Goal: Task Accomplishment & Management: Complete application form

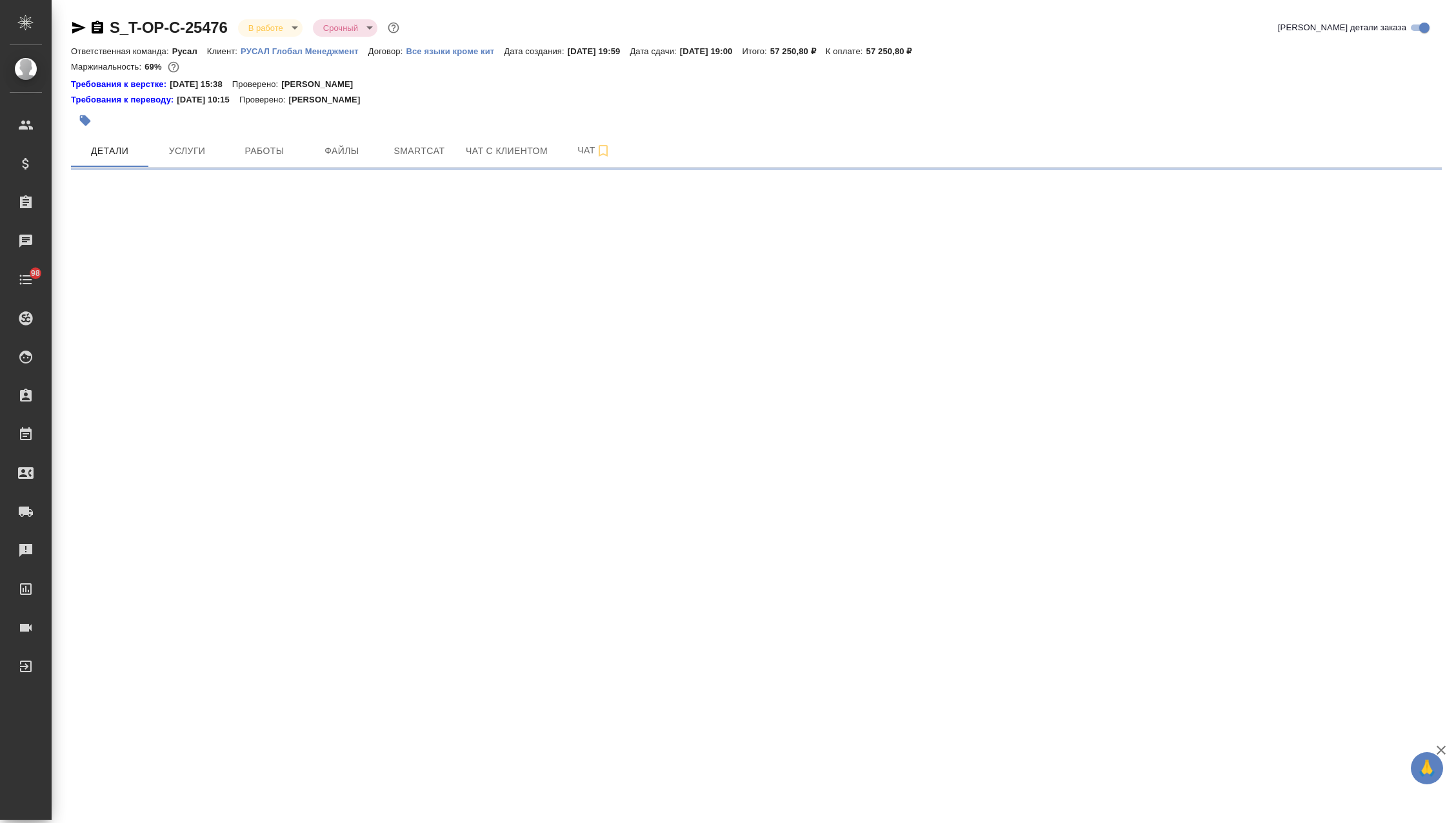
select select "RU"
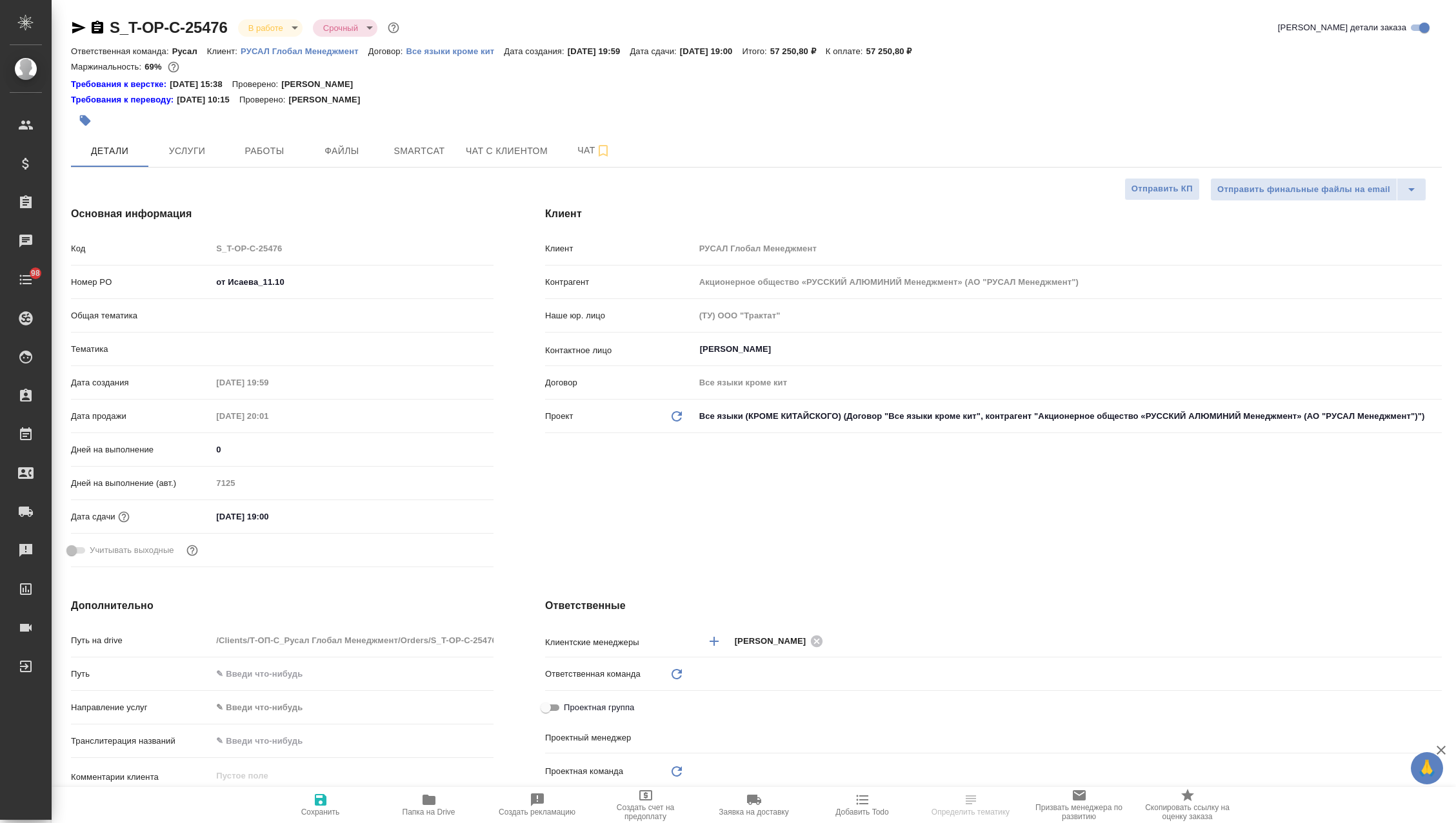
type textarea "x"
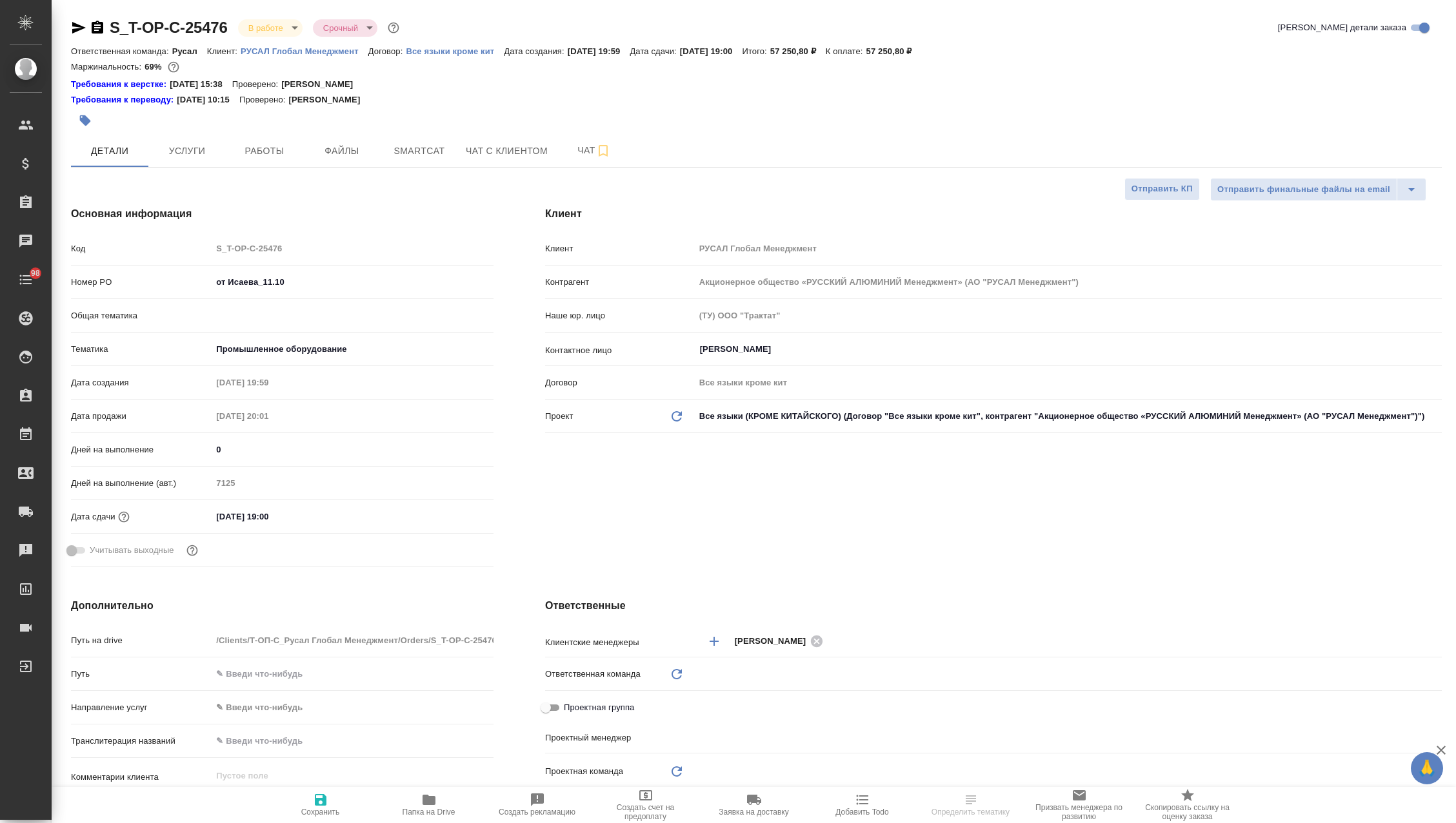
type textarea "x"
type input "Русал"
type input "[PERSON_NAME]"
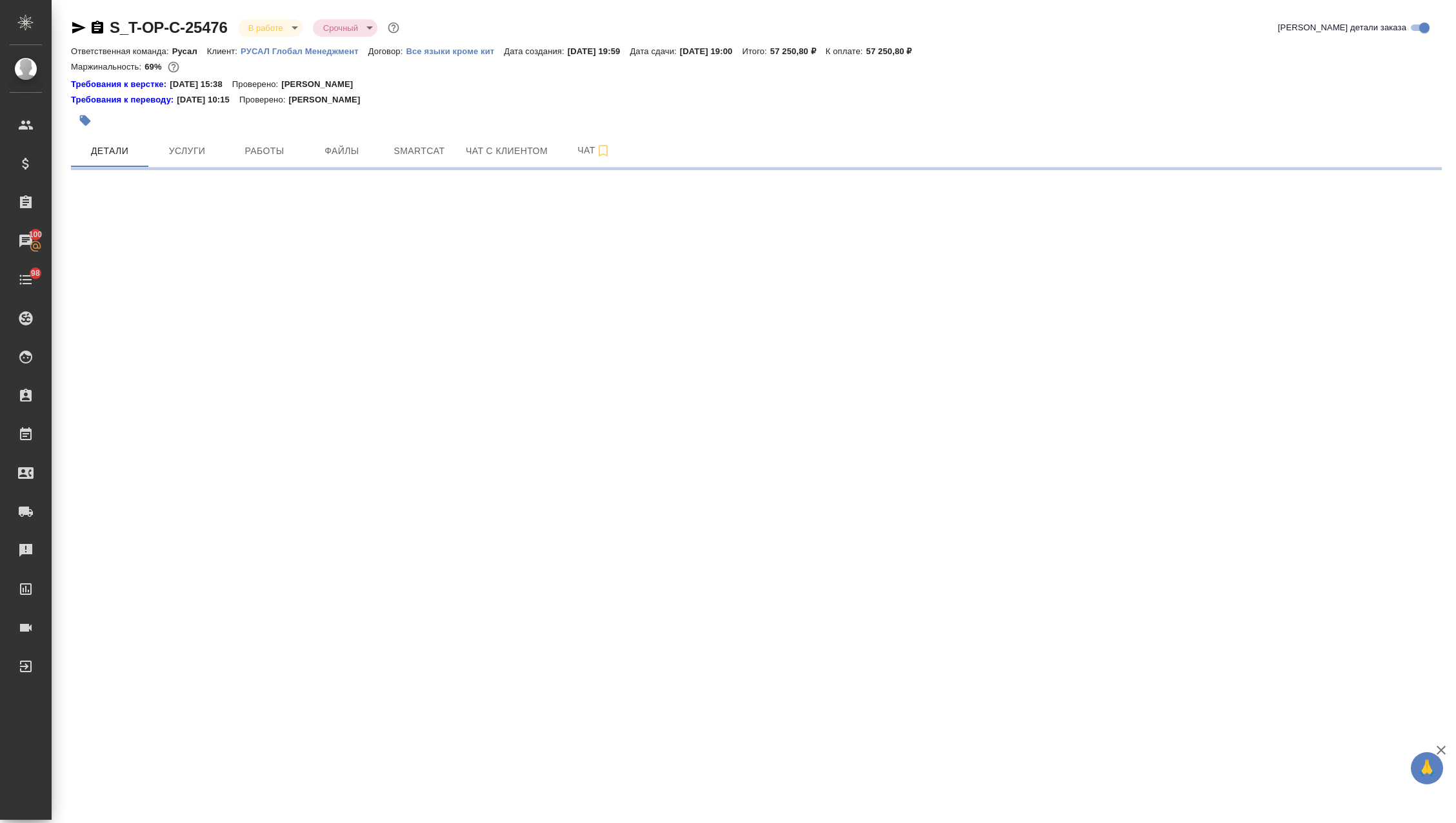
select select "RU"
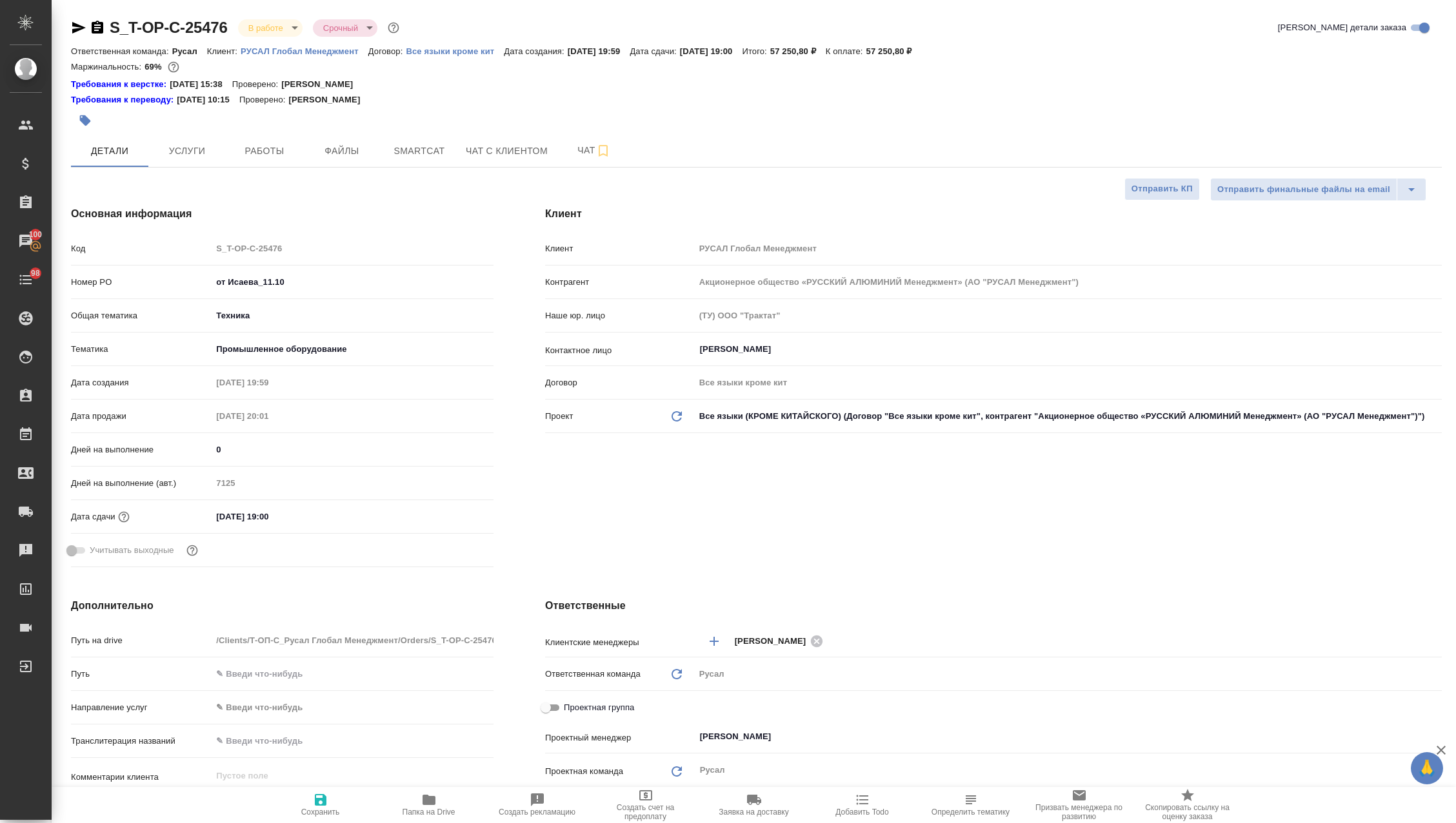
type textarea "x"
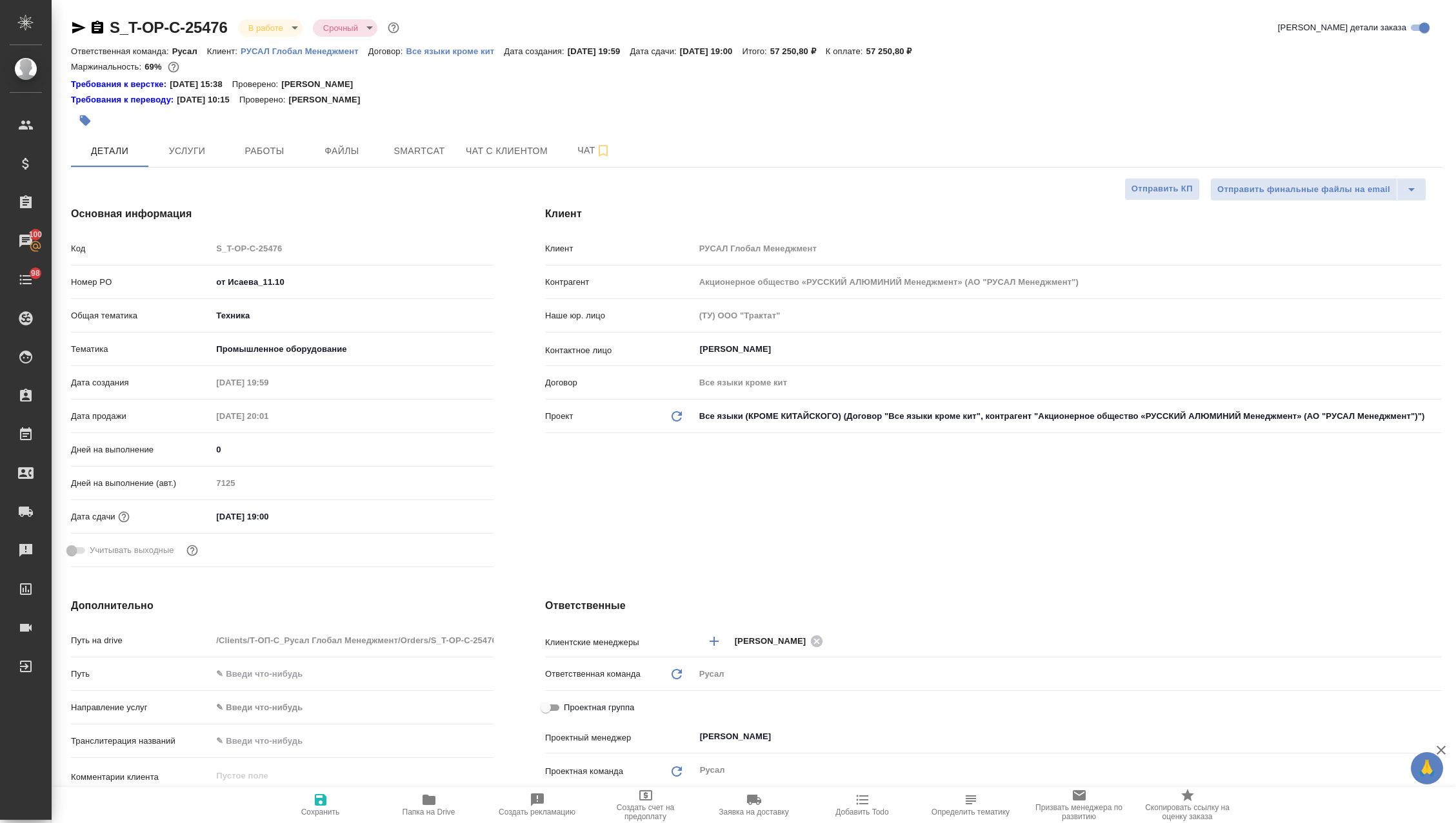
type textarea "x"
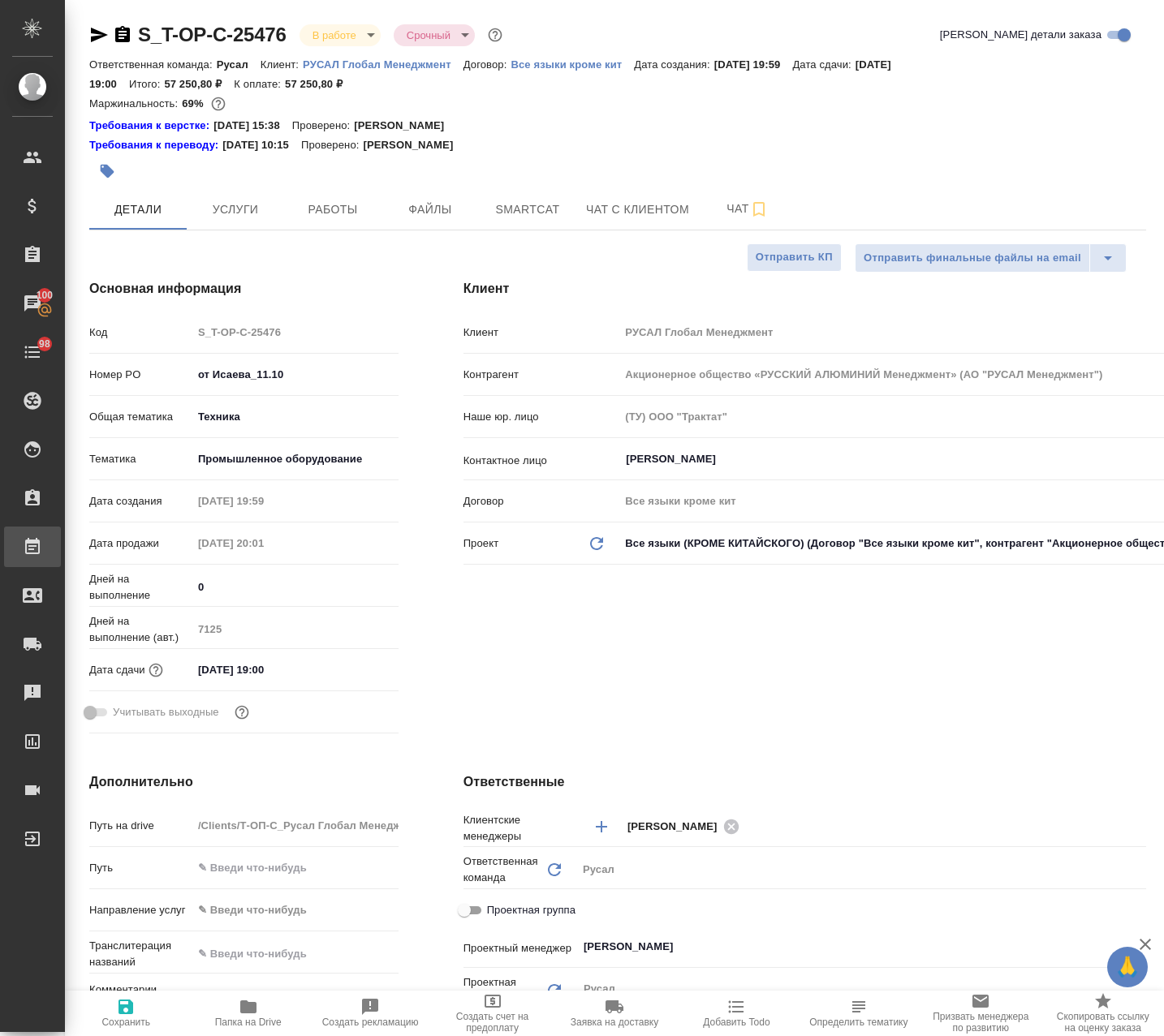
type textarea "x"
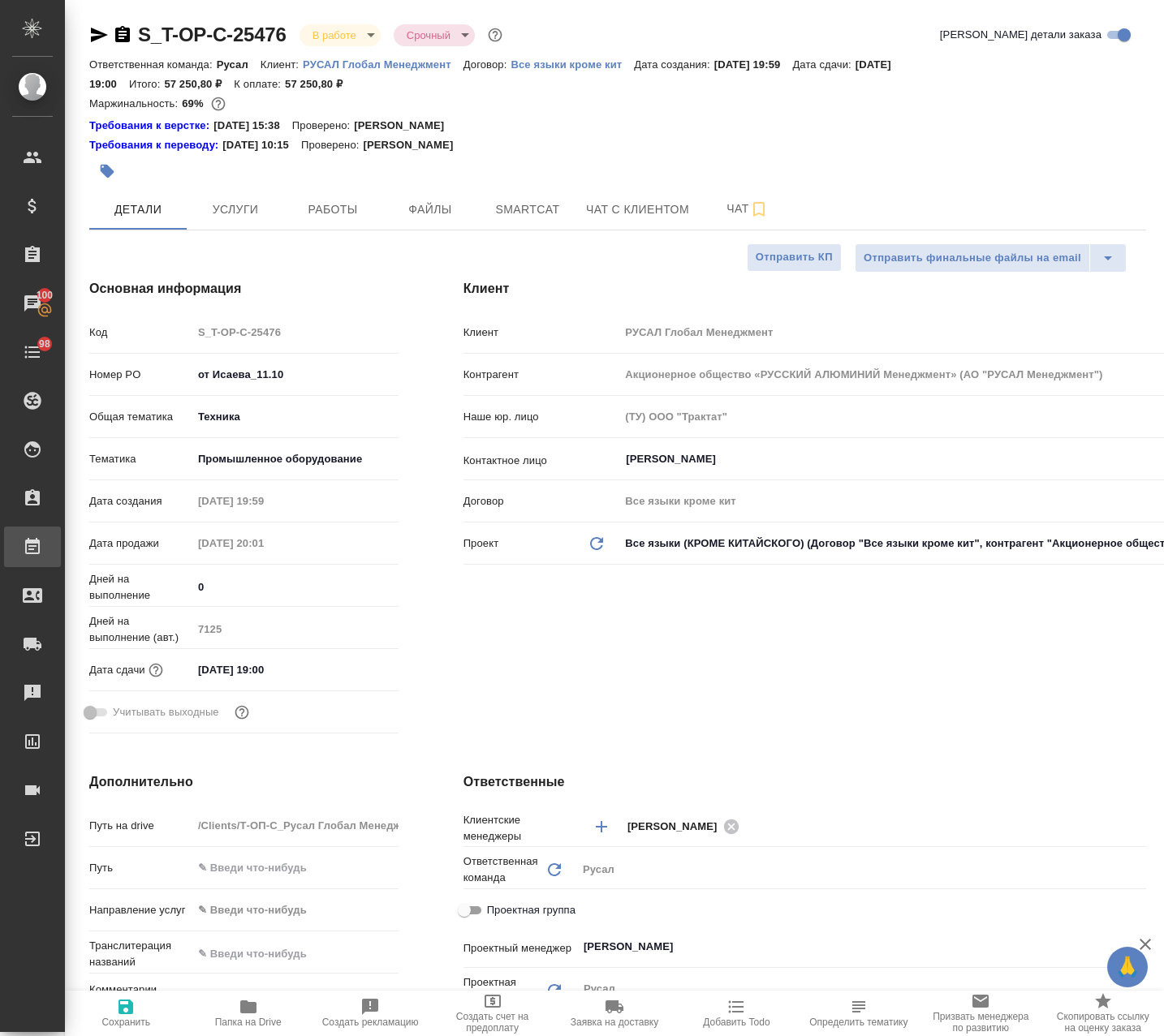
type textarea "x"
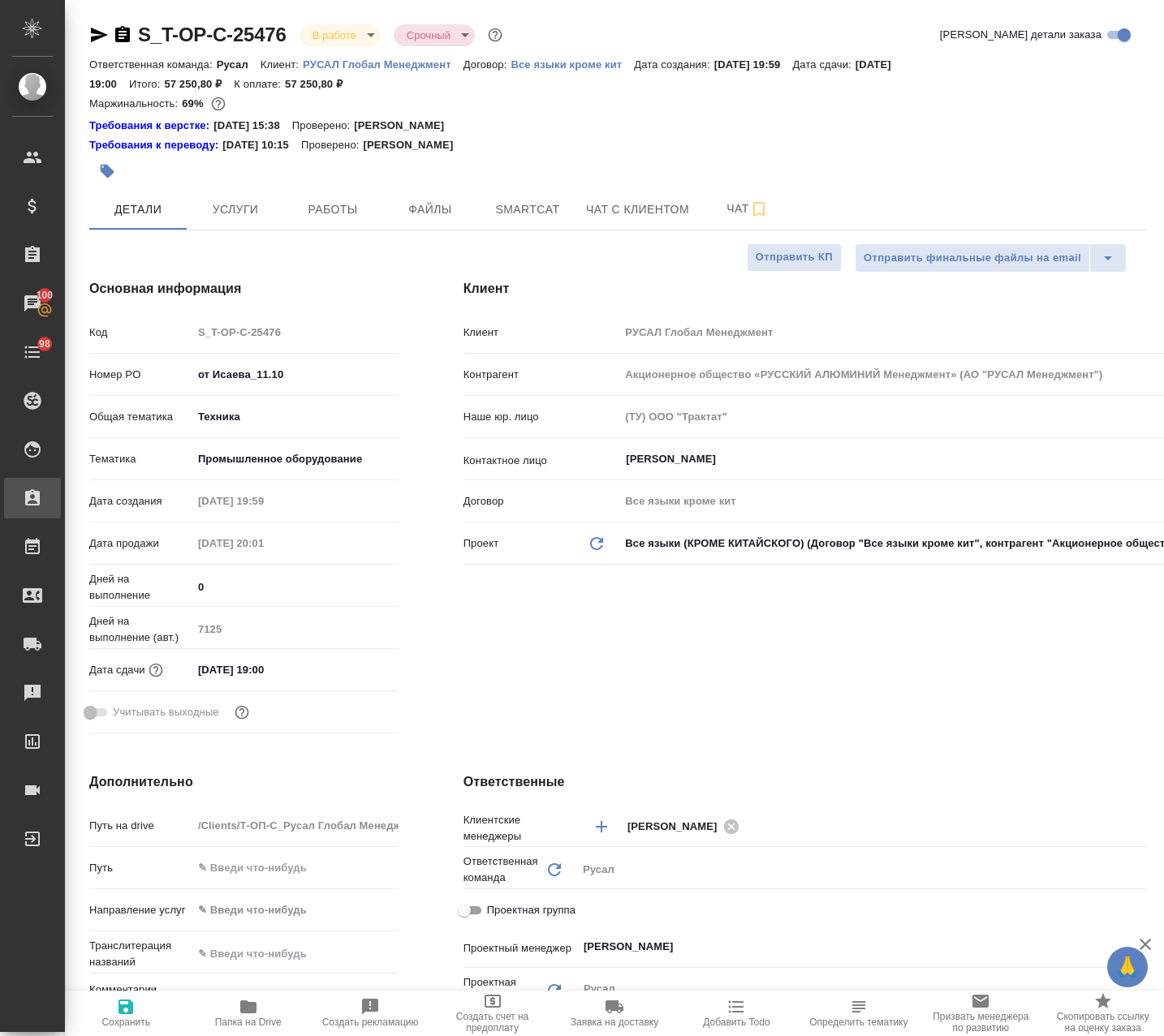
type textarea "x"
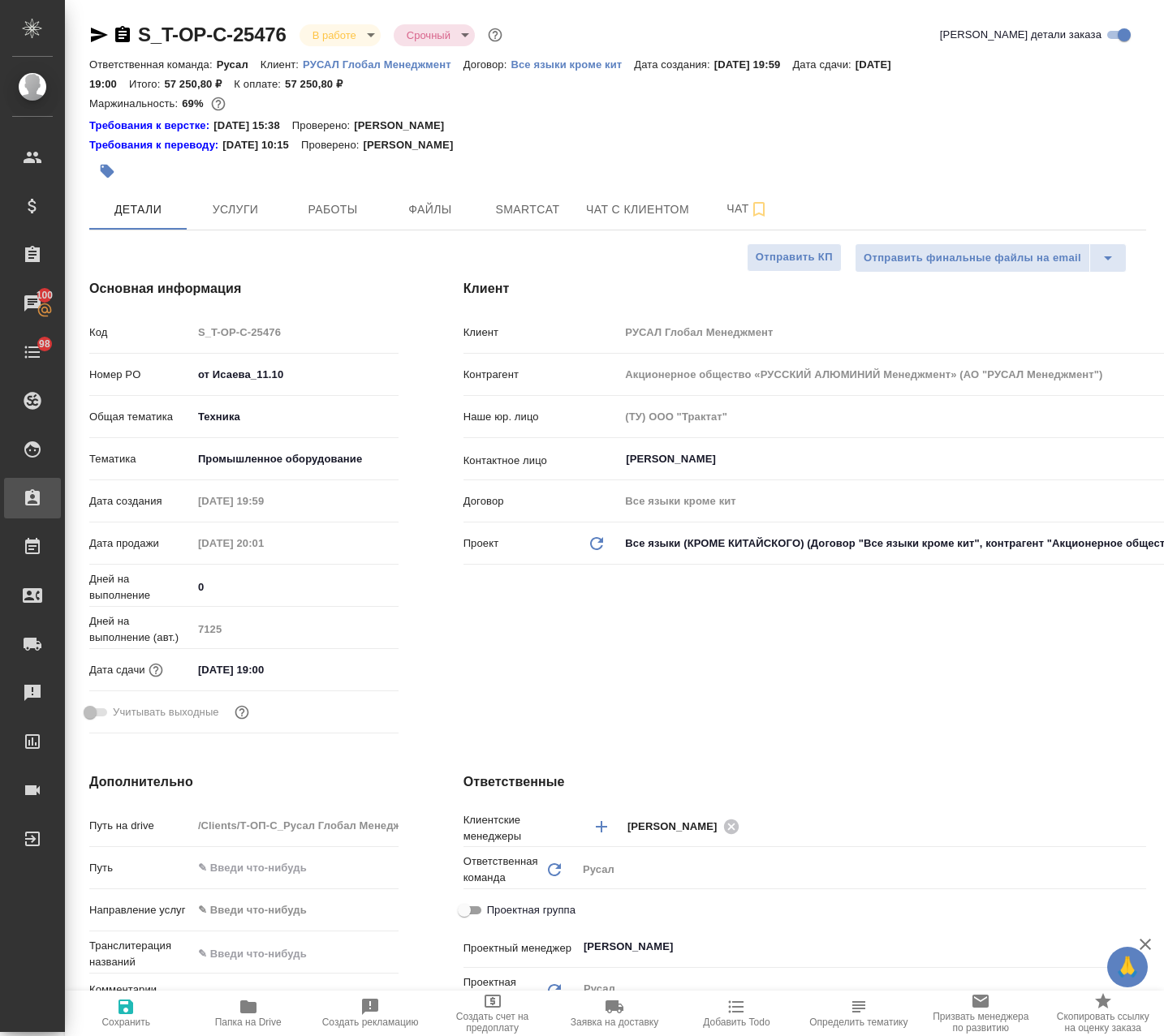
type textarea "x"
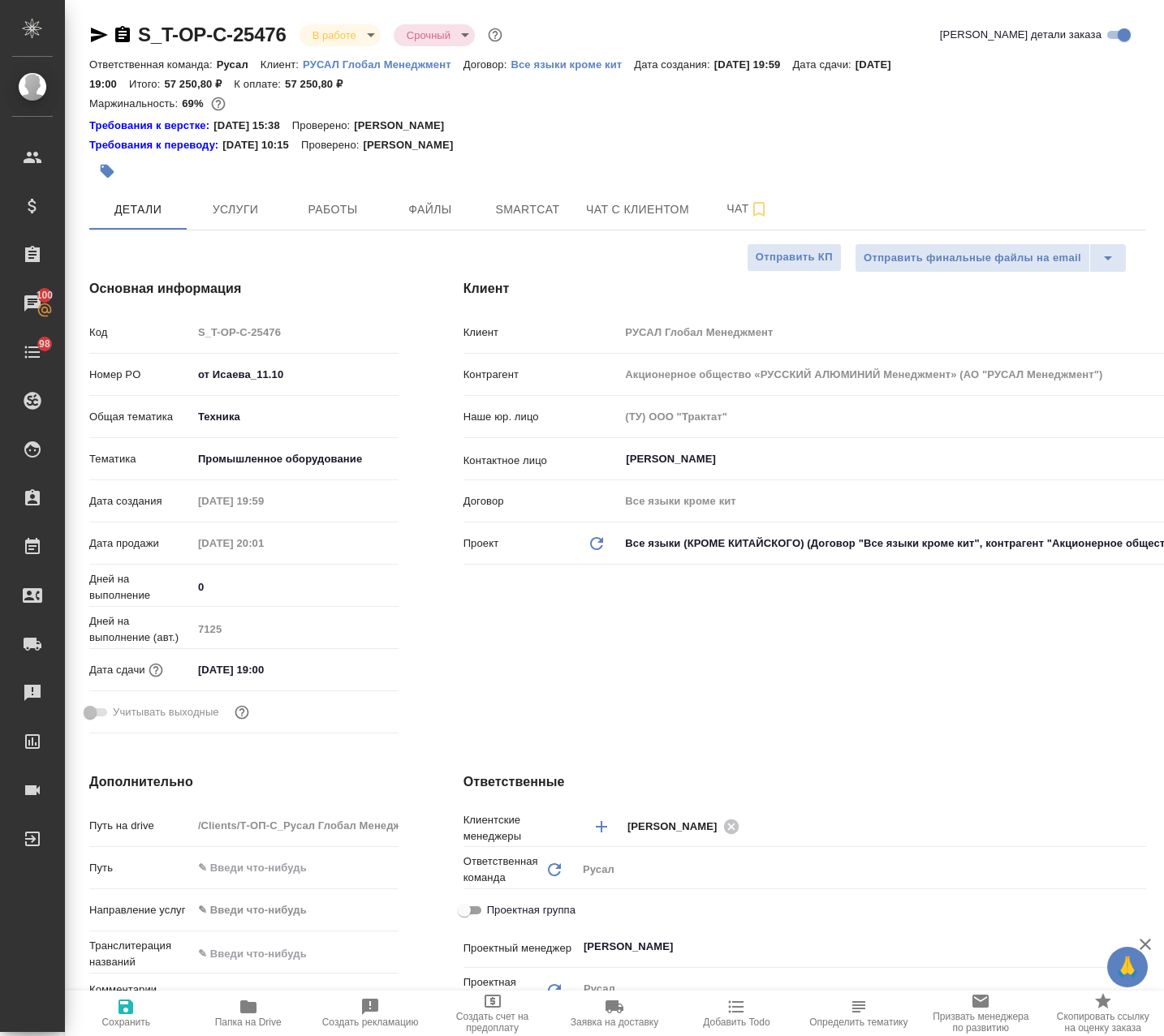
type textarea "x"
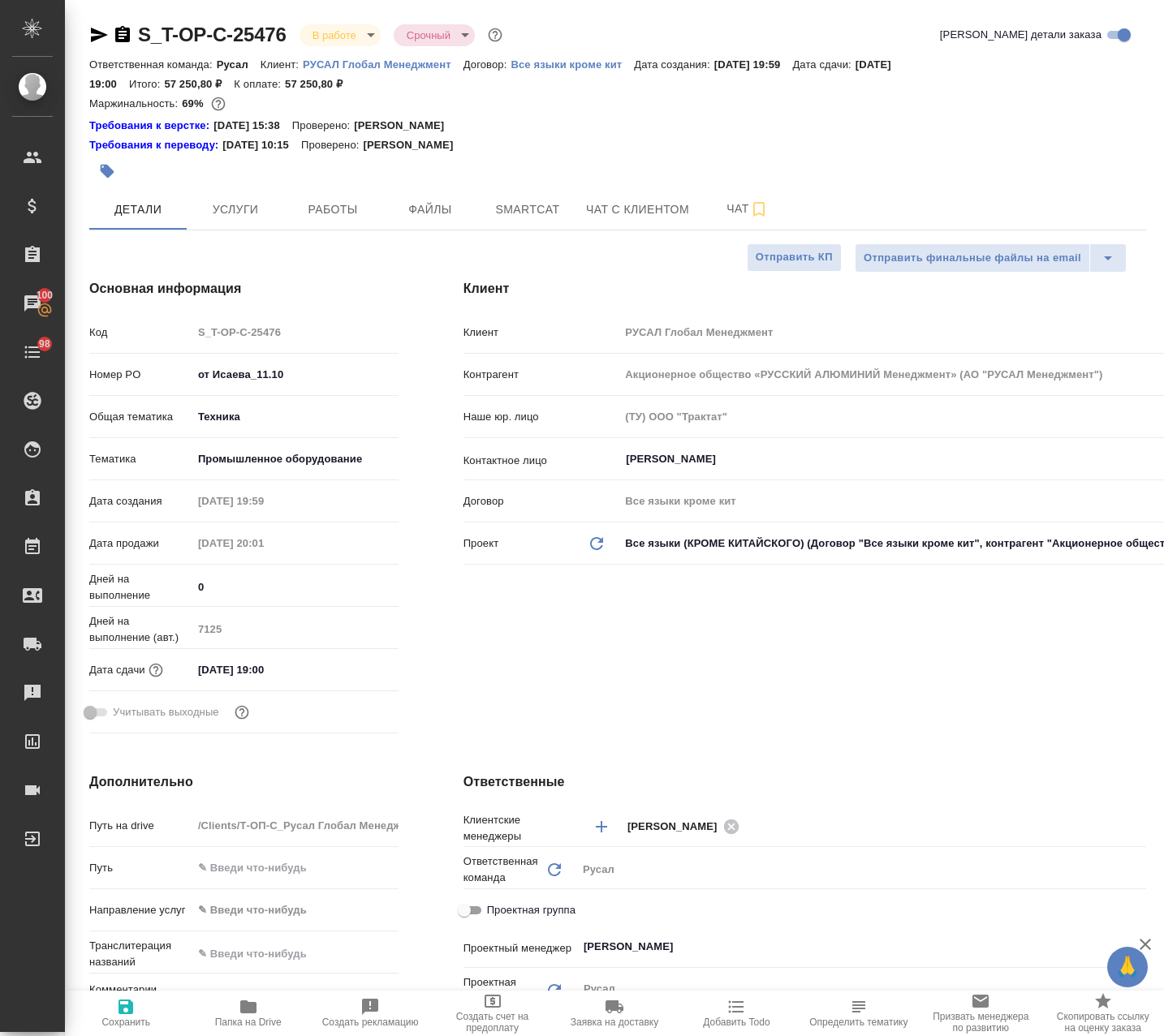
type textarea "x"
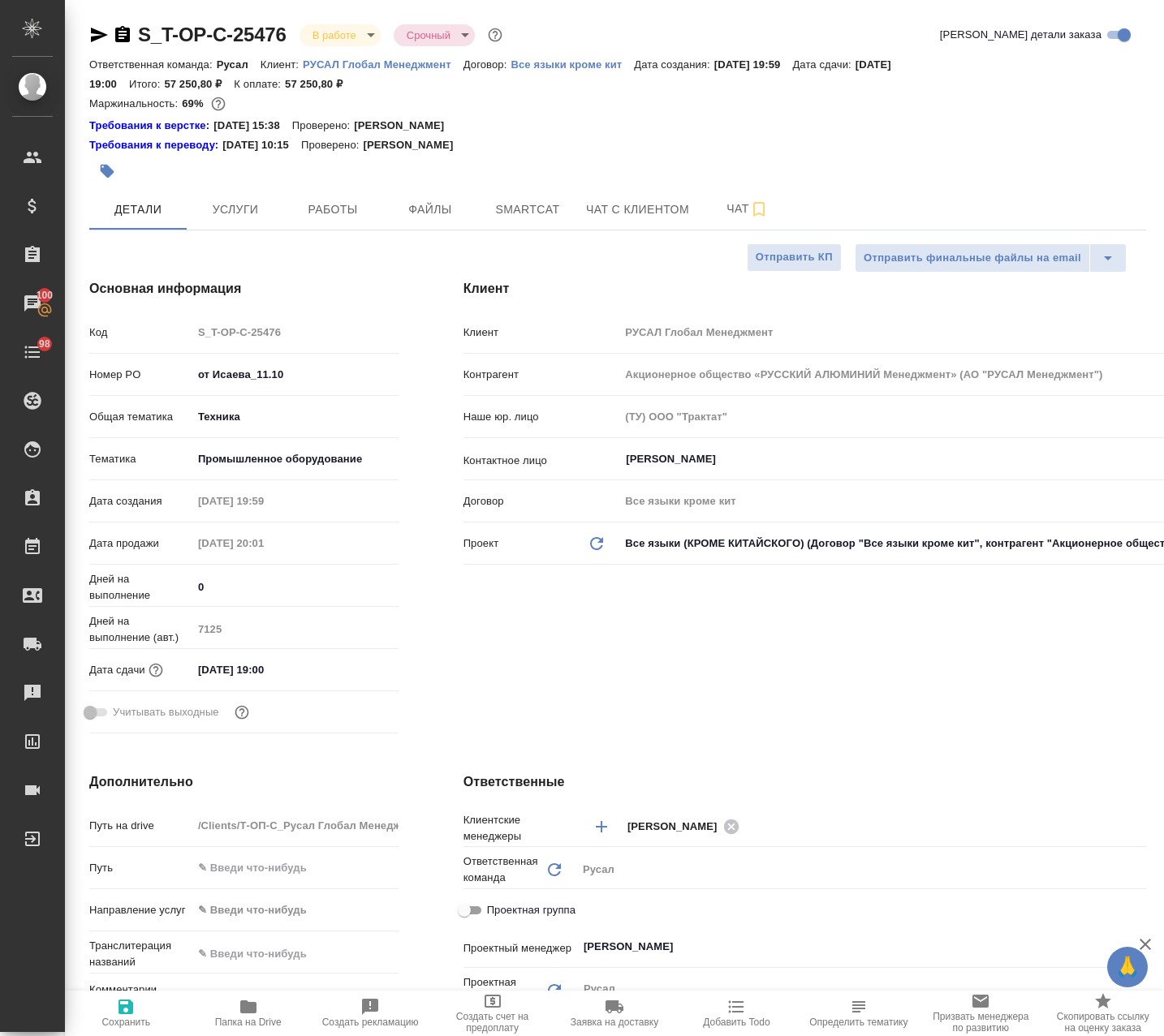
type textarea "x"
